Goal: Check status: Check status

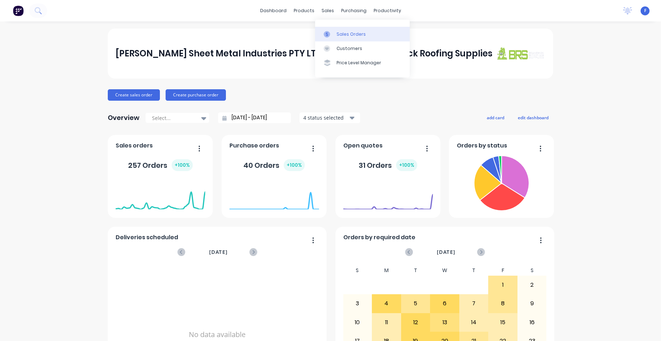
click at [355, 31] on div "Sales Orders" at bounding box center [350, 34] width 29 height 6
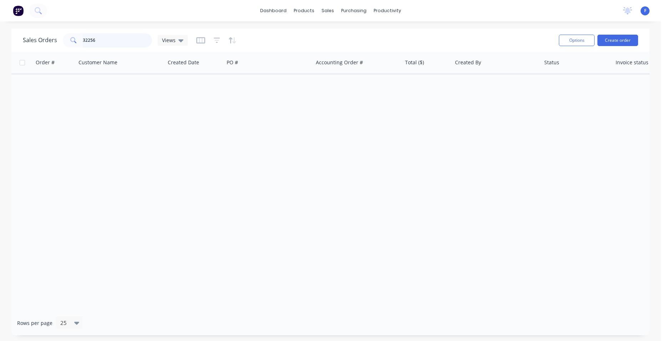
click at [123, 41] on input "32256" at bounding box center [118, 40] width 70 height 14
type input "3"
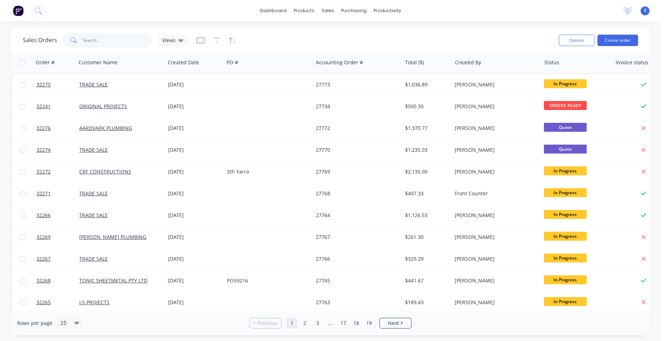
click at [95, 44] on input "text" at bounding box center [118, 40] width 70 height 14
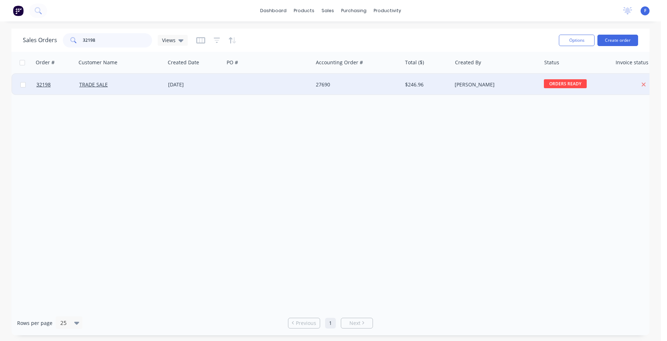
type input "32198"
click at [253, 86] on div at bounding box center [268, 84] width 89 height 21
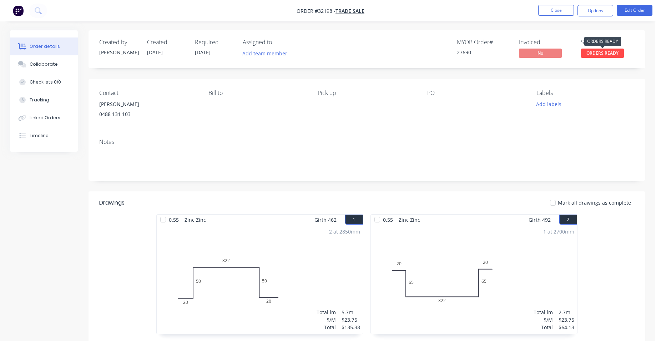
click at [596, 52] on span "ORDERS READY" at bounding box center [602, 53] width 43 height 9
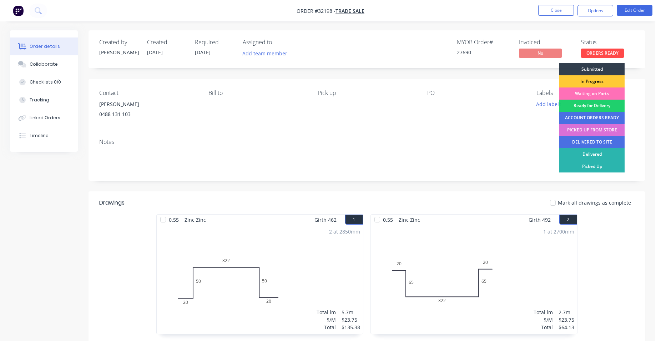
click at [595, 128] on div "PICKED UP FROM STORE" at bounding box center [591, 130] width 65 height 12
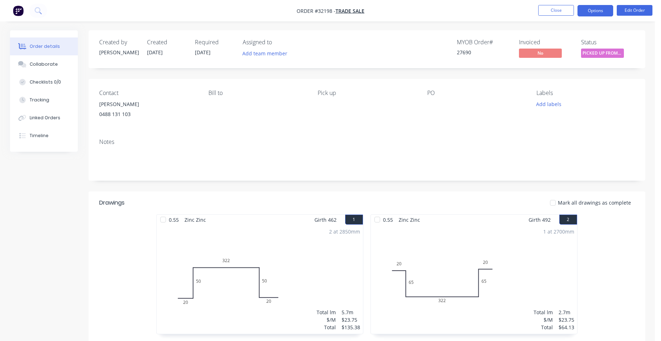
click at [594, 9] on button "Options" at bounding box center [595, 10] width 36 height 11
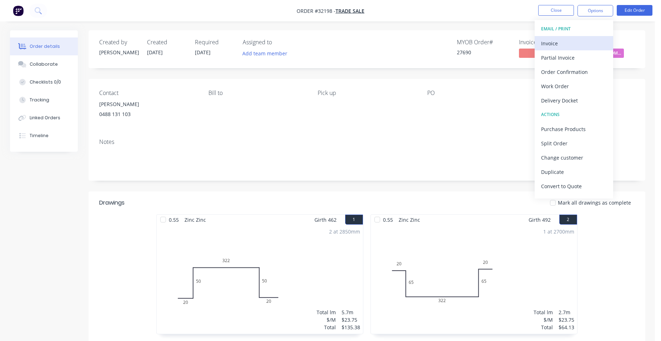
click at [572, 40] on div "Invoice" at bounding box center [574, 43] width 66 height 10
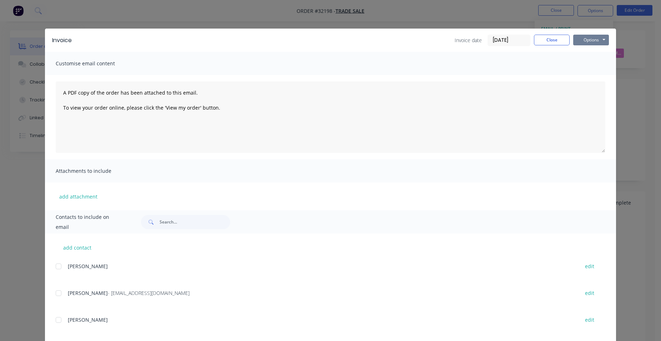
click at [591, 42] on button "Options" at bounding box center [591, 40] width 36 height 11
click at [597, 66] on button "Print" at bounding box center [596, 65] width 46 height 12
click at [543, 38] on button "Close" at bounding box center [552, 40] width 36 height 11
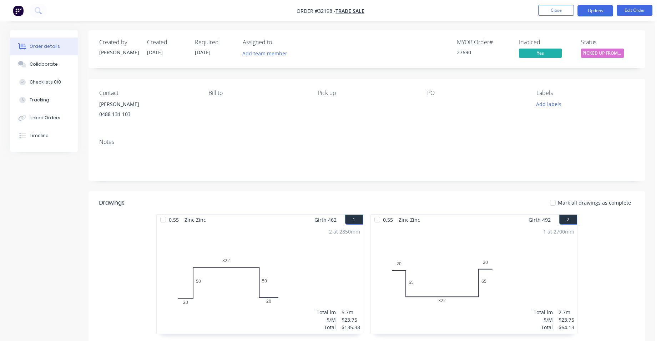
click at [595, 11] on button "Options" at bounding box center [595, 10] width 36 height 11
click at [556, 11] on button "Close" at bounding box center [556, 10] width 36 height 11
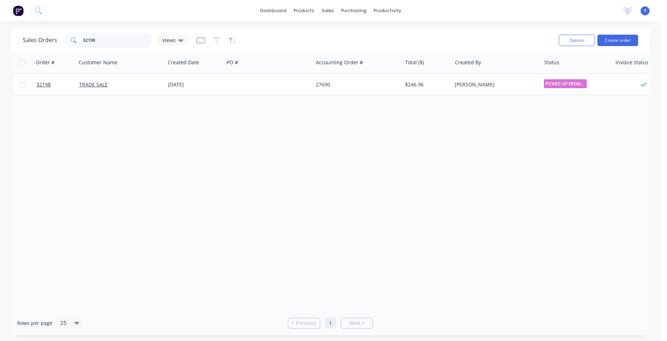
click at [124, 42] on input "32198" at bounding box center [118, 40] width 70 height 14
type input "3"
click at [18, 12] on img at bounding box center [18, 10] width 11 height 11
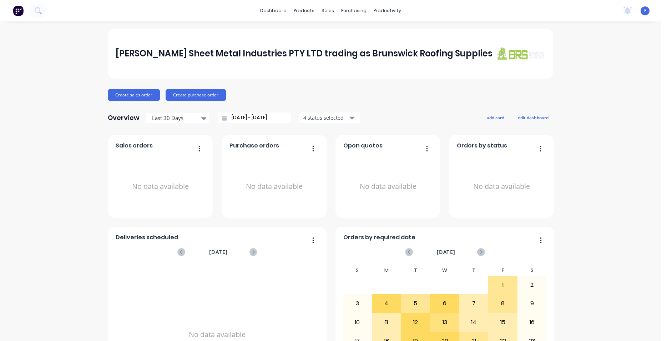
click at [640, 13] on div "F J A Sheet Metal Industries PTY... Front Counter Standard User Profile Sign out" at bounding box center [644, 10] width 9 height 9
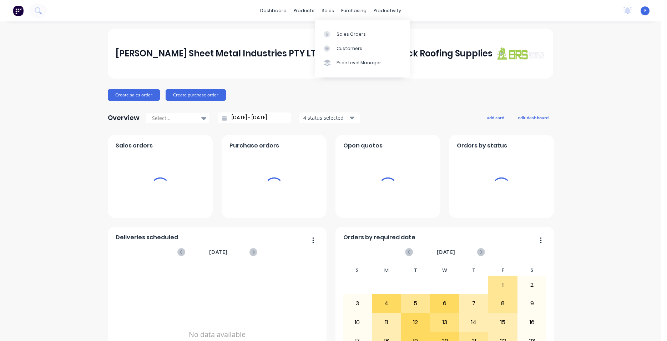
click at [644, 11] on span "F" at bounding box center [645, 10] width 2 height 6
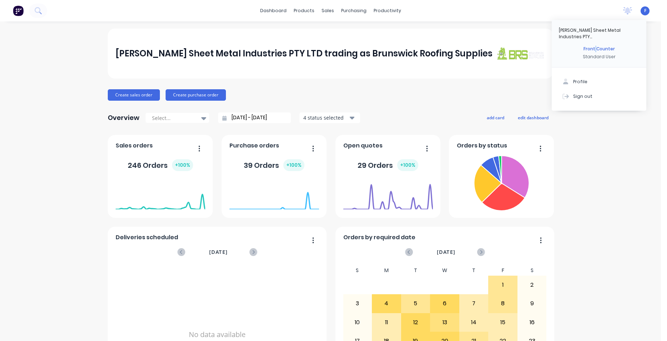
click at [590, 46] on div "Front Counter" at bounding box center [598, 49] width 31 height 6
click at [573, 78] on div "Profile" at bounding box center [580, 81] width 14 height 6
